Goal: Check status: Check status

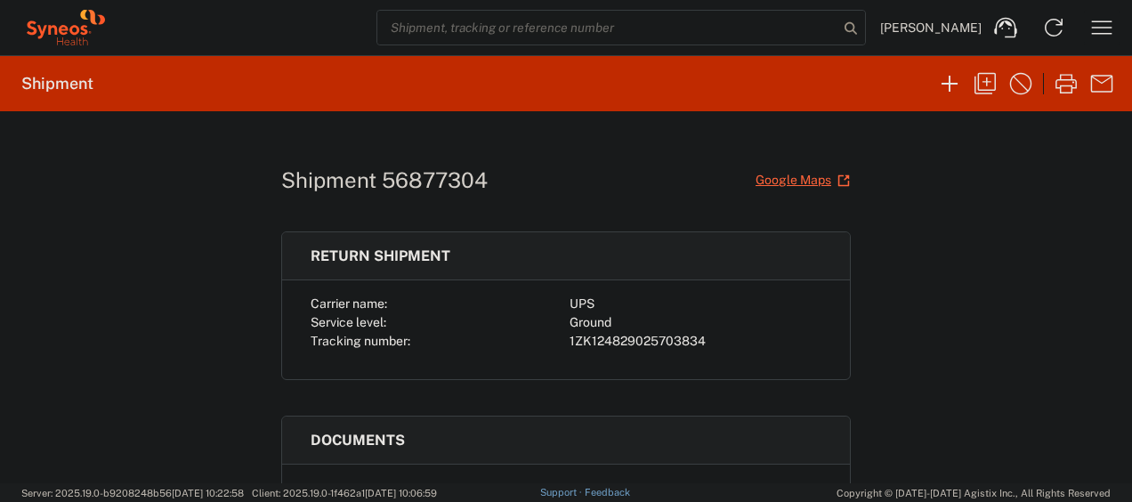
click at [1100, 26] on icon "button" at bounding box center [1102, 27] width 28 height 28
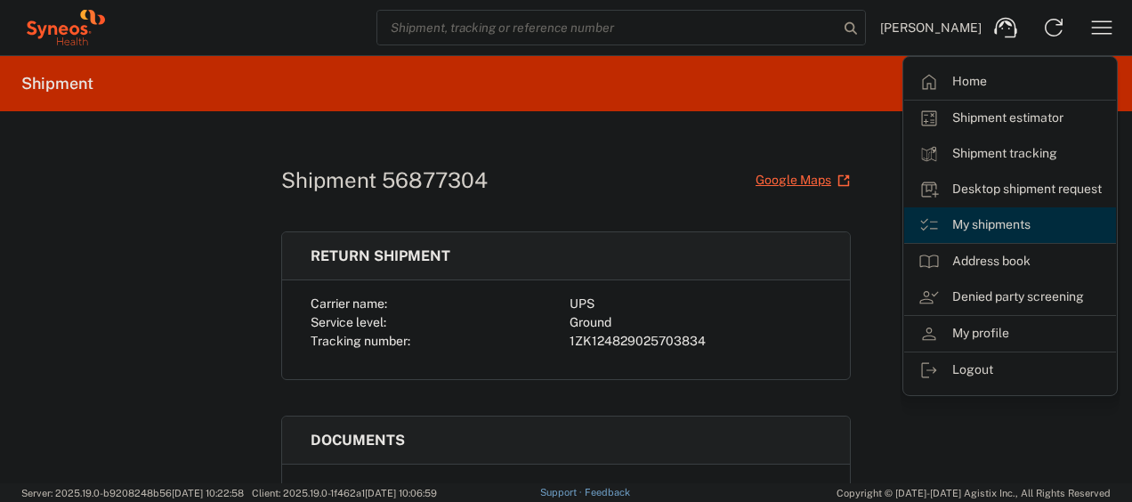
click at [999, 221] on link "My shipments" at bounding box center [1010, 225] width 212 height 36
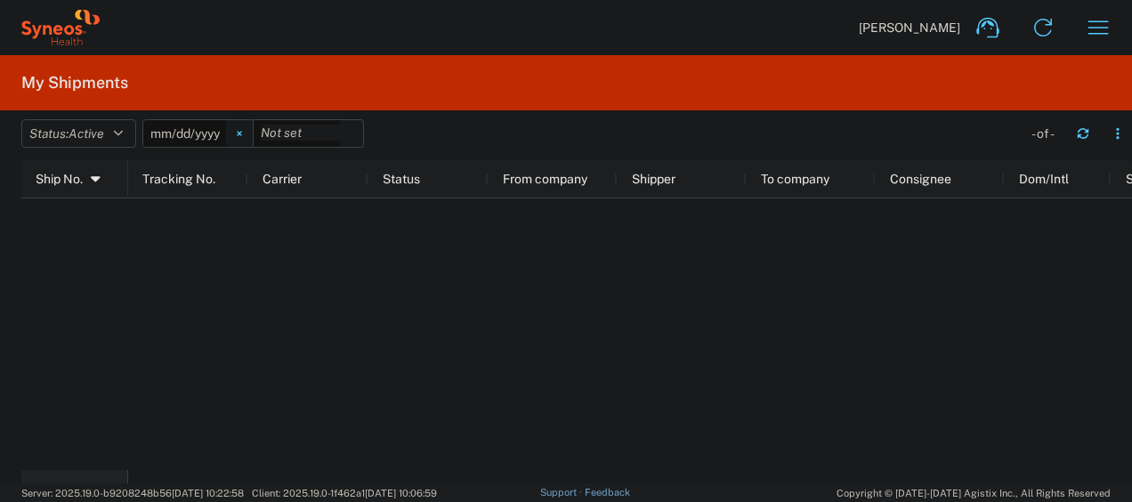
click at [242, 130] on svg-icon at bounding box center [239, 133] width 27 height 27
click at [131, 133] on button "Status: Active" at bounding box center [78, 133] width 115 height 28
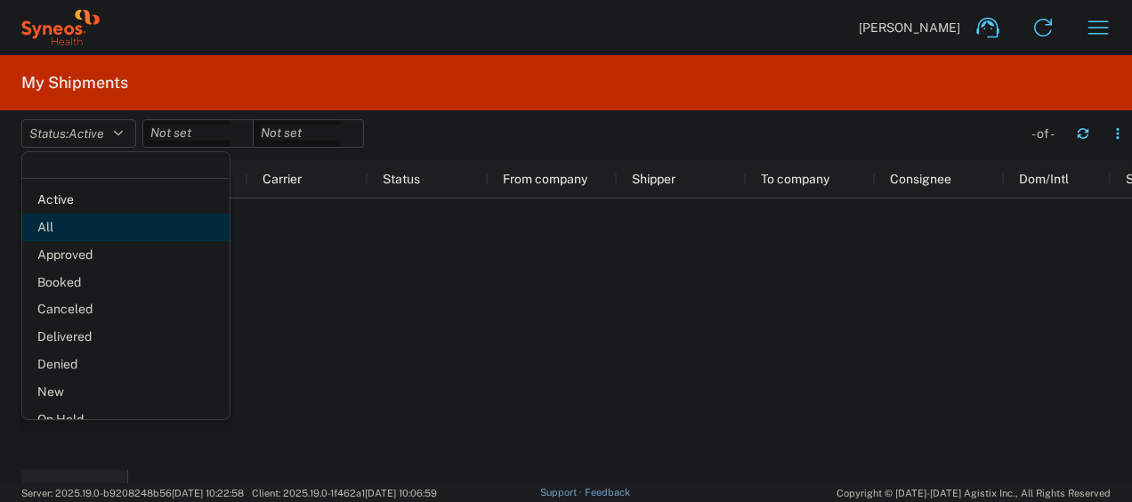
click at [84, 231] on span "All" at bounding box center [125, 228] width 207 height 28
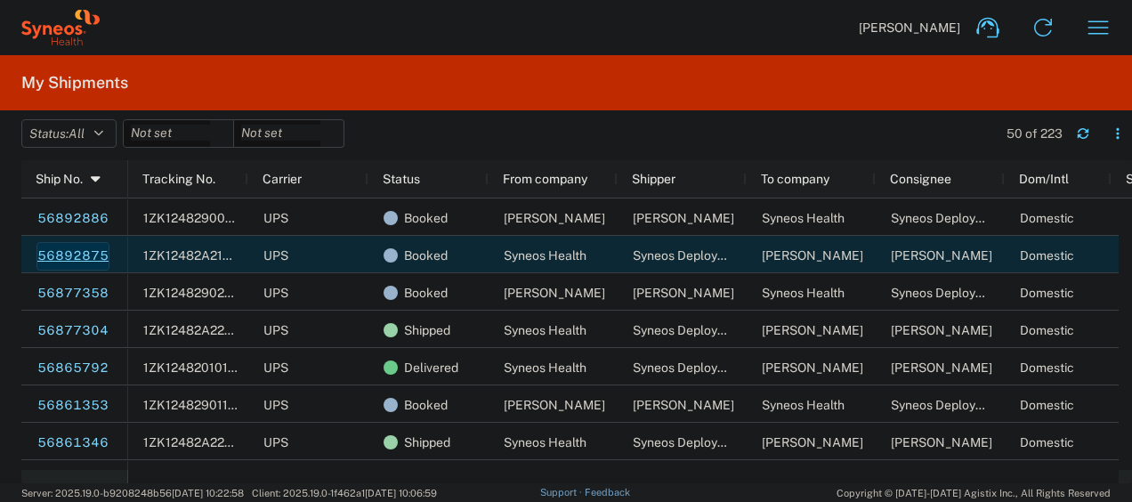
click at [70, 255] on link "56892875" at bounding box center [72, 256] width 73 height 28
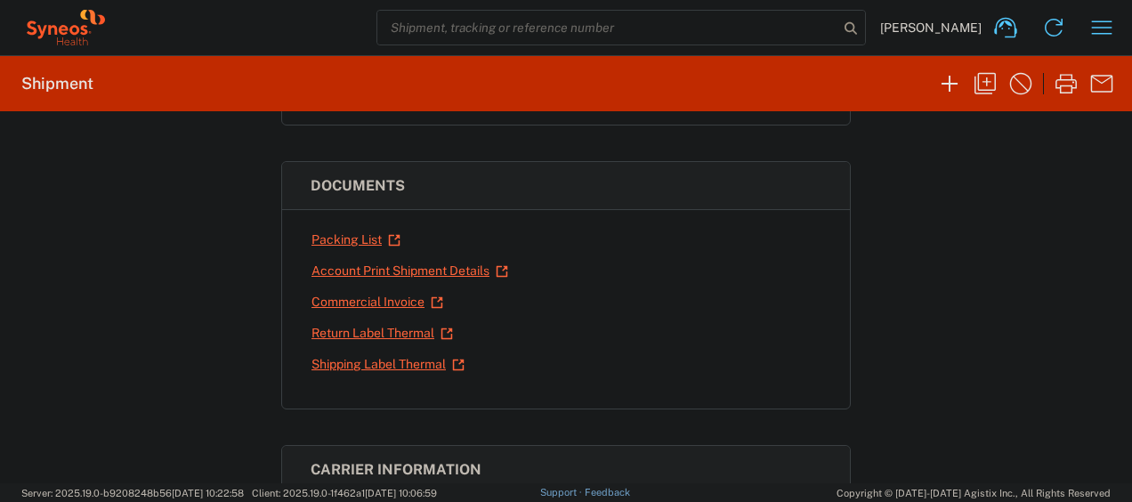
scroll to position [257, 0]
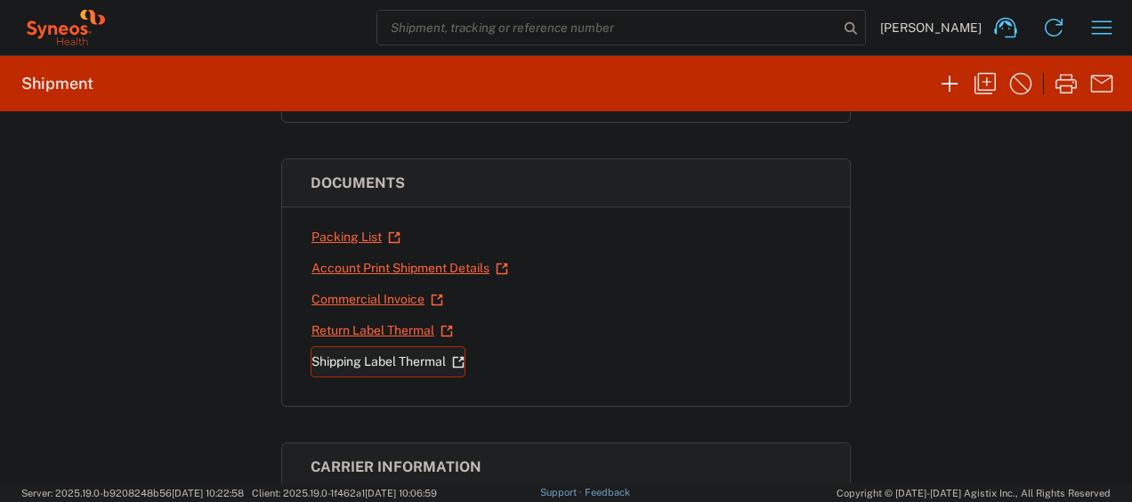
click at [360, 356] on link "Shipping Label Thermal" at bounding box center [388, 361] width 155 height 31
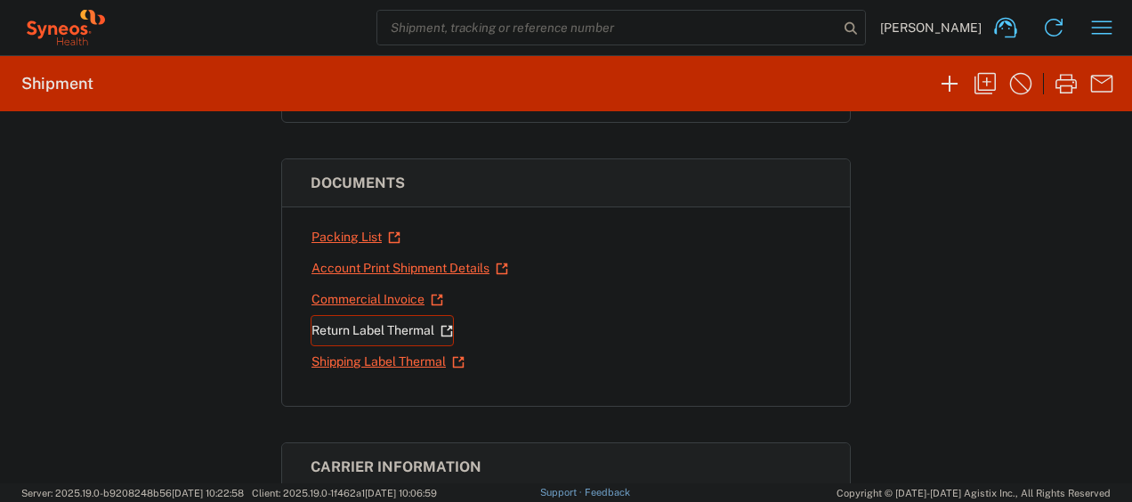
click at [350, 332] on link "Return Label Thermal" at bounding box center [382, 330] width 143 height 31
click at [524, 19] on input "search" at bounding box center [607, 28] width 461 height 34
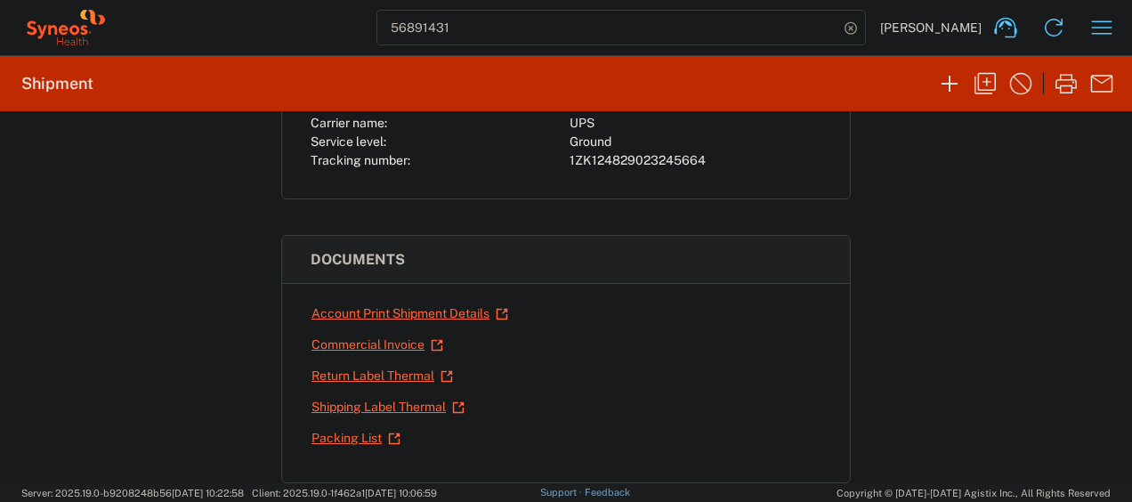
scroll to position [235, 0]
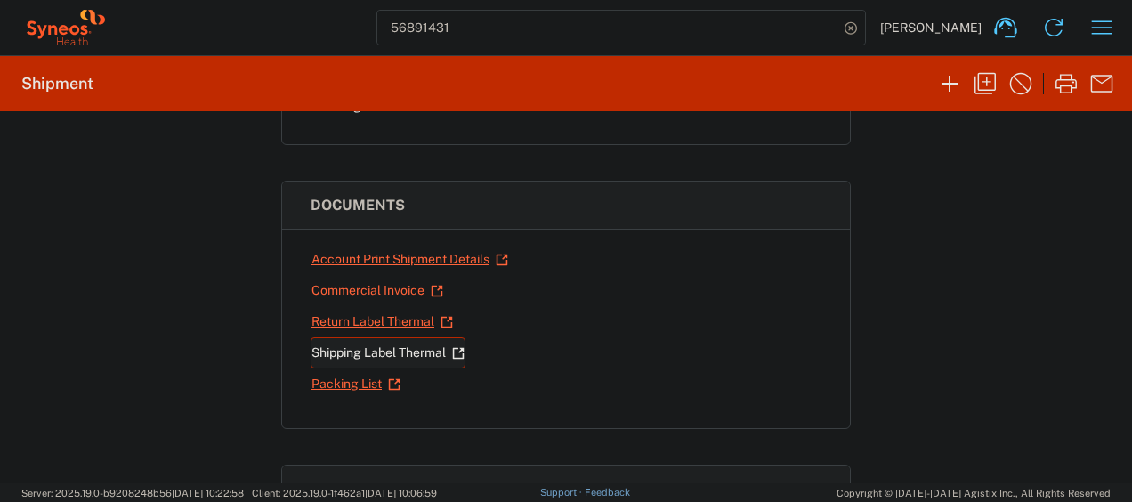
click at [414, 348] on link "Shipping Label Thermal" at bounding box center [388, 352] width 155 height 31
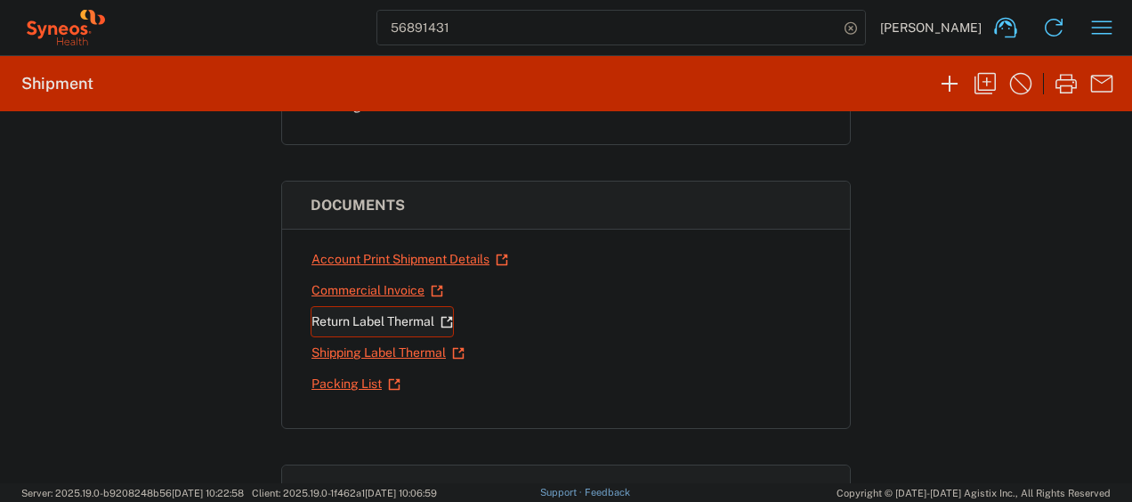
click at [346, 315] on link "Return Label Thermal" at bounding box center [382, 321] width 143 height 31
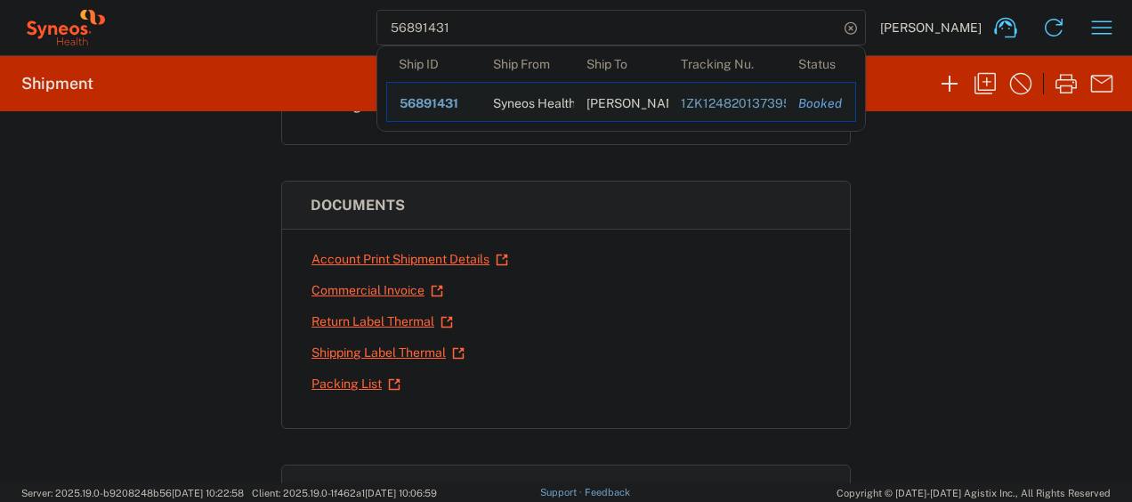
drag, startPoint x: 496, startPoint y: 19, endPoint x: 332, endPoint y: 15, distance: 163.8
click at [332, 15] on div "56891431 Ship ID Ship From Ship To Tracking Nu. Status Ship ID 56891431 Ship Fr…" at bounding box center [618, 27] width 1016 height 43
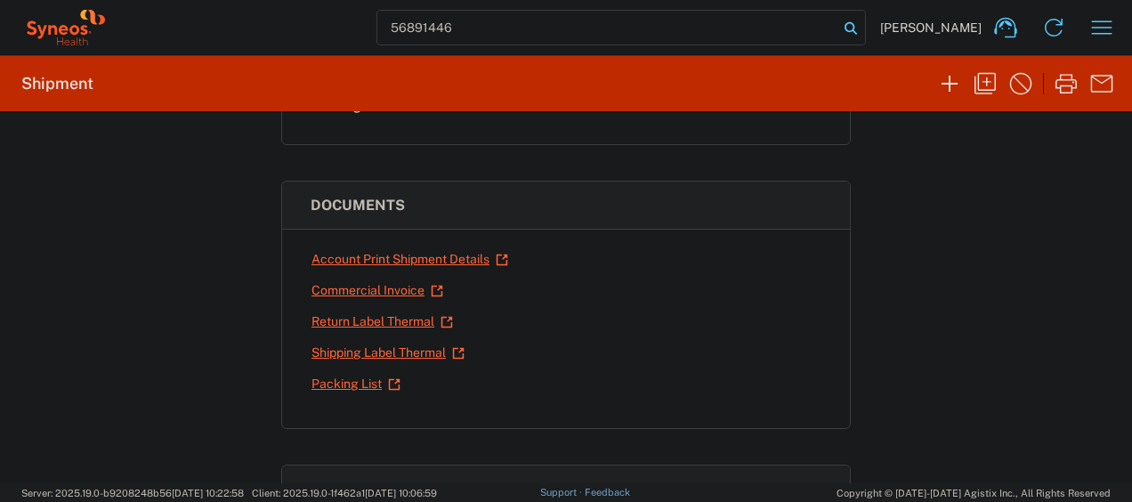
type input "56891446"
click at [863, 36] on icon at bounding box center [850, 28] width 25 height 25
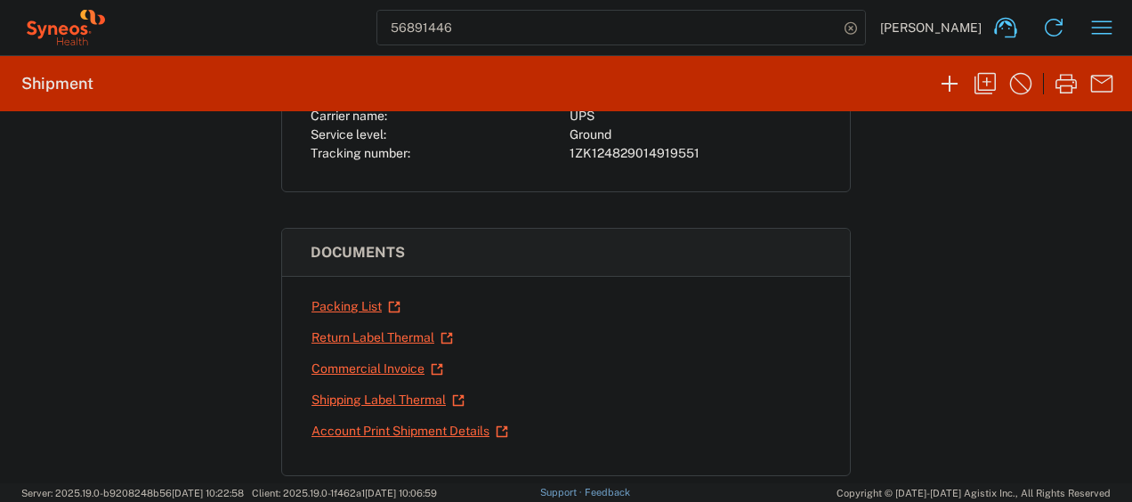
scroll to position [189, 0]
click at [401, 389] on link "Shipping Label Thermal" at bounding box center [388, 399] width 155 height 31
click at [355, 326] on link "Return Label Thermal" at bounding box center [382, 336] width 143 height 31
